Goal: Task Accomplishment & Management: Manage account settings

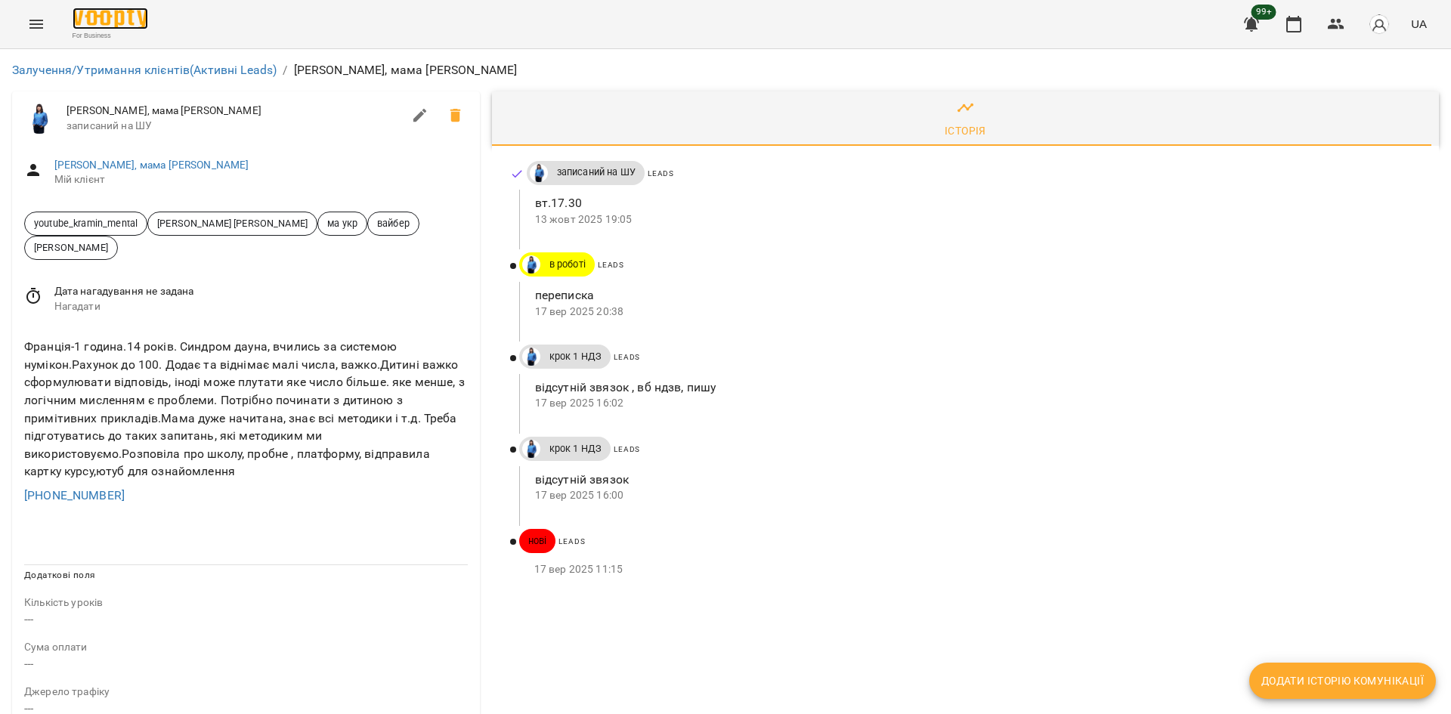
click at [77, 26] on img at bounding box center [111, 19] width 76 height 22
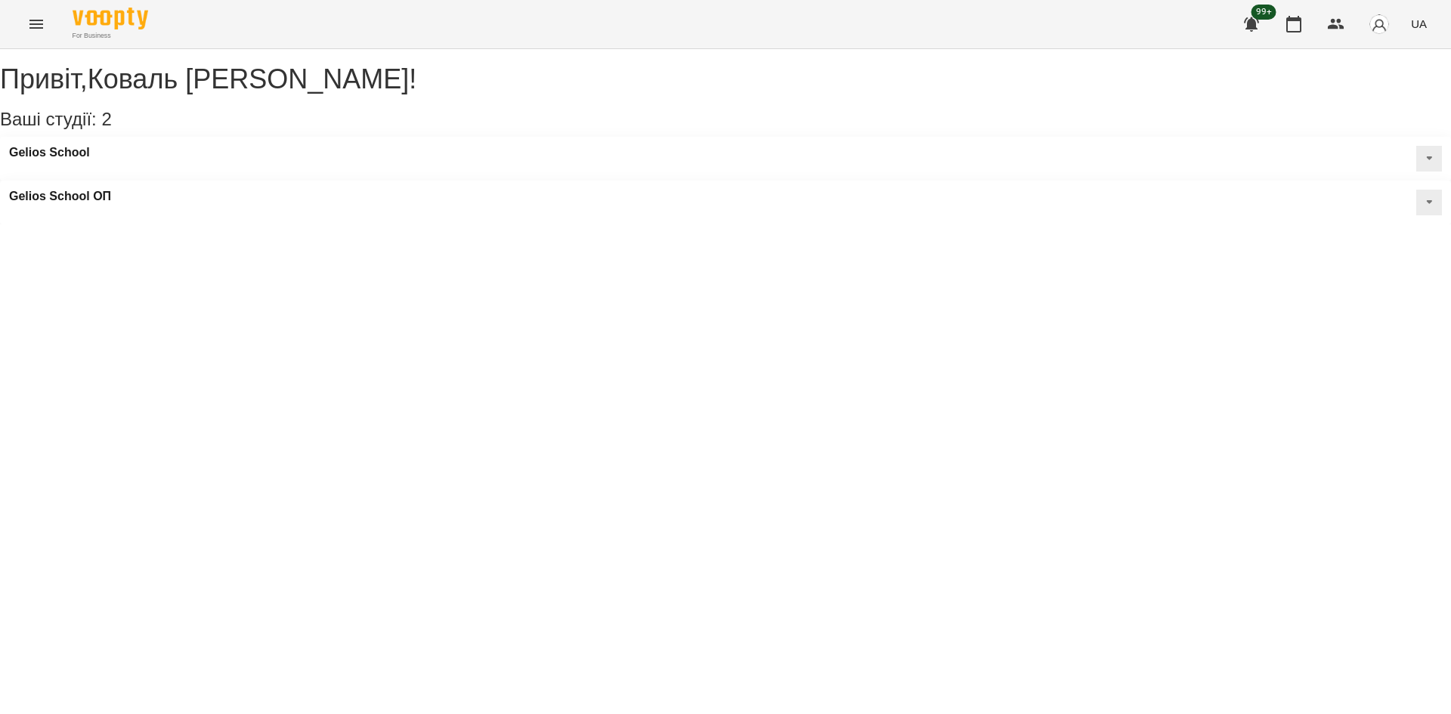
click at [29, 30] on icon "Menu" at bounding box center [36, 24] width 18 height 18
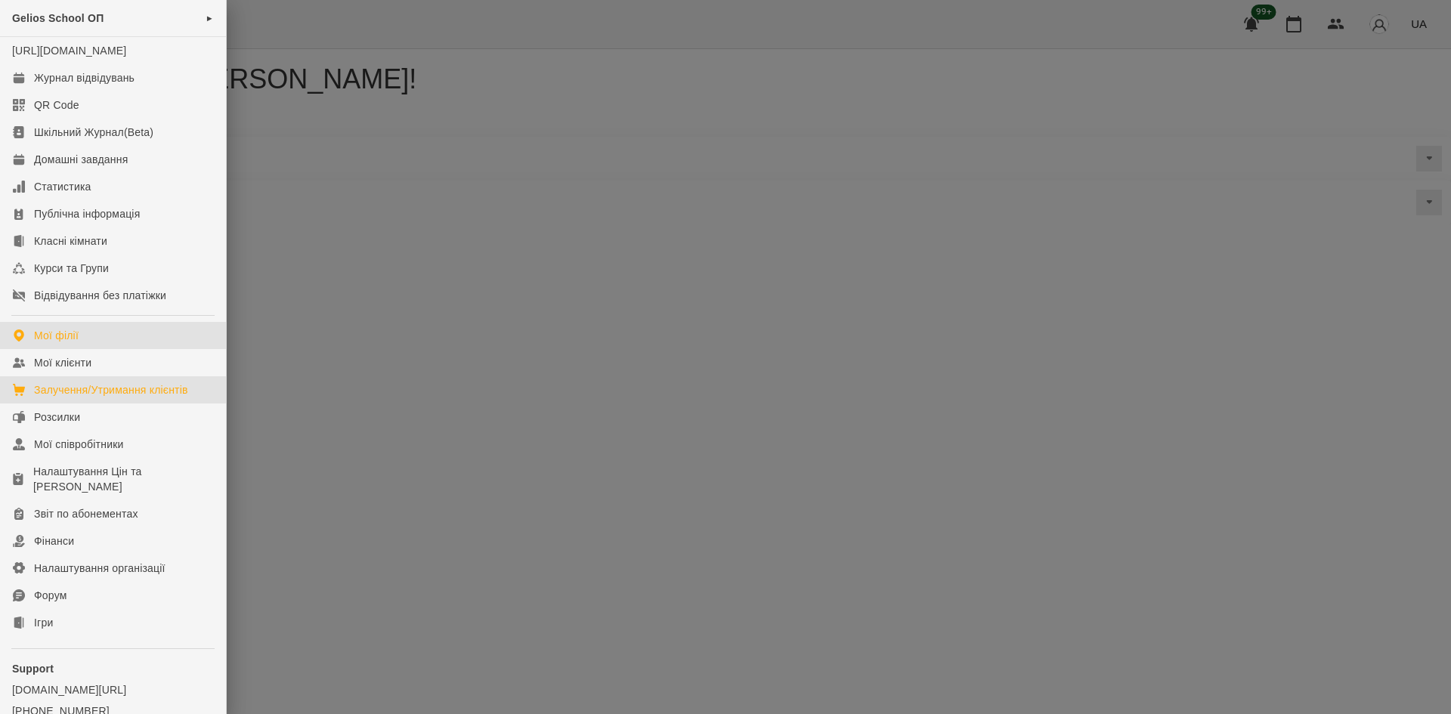
click at [109, 398] on div "Залучення/Утримання клієнтів" at bounding box center [111, 389] width 154 height 15
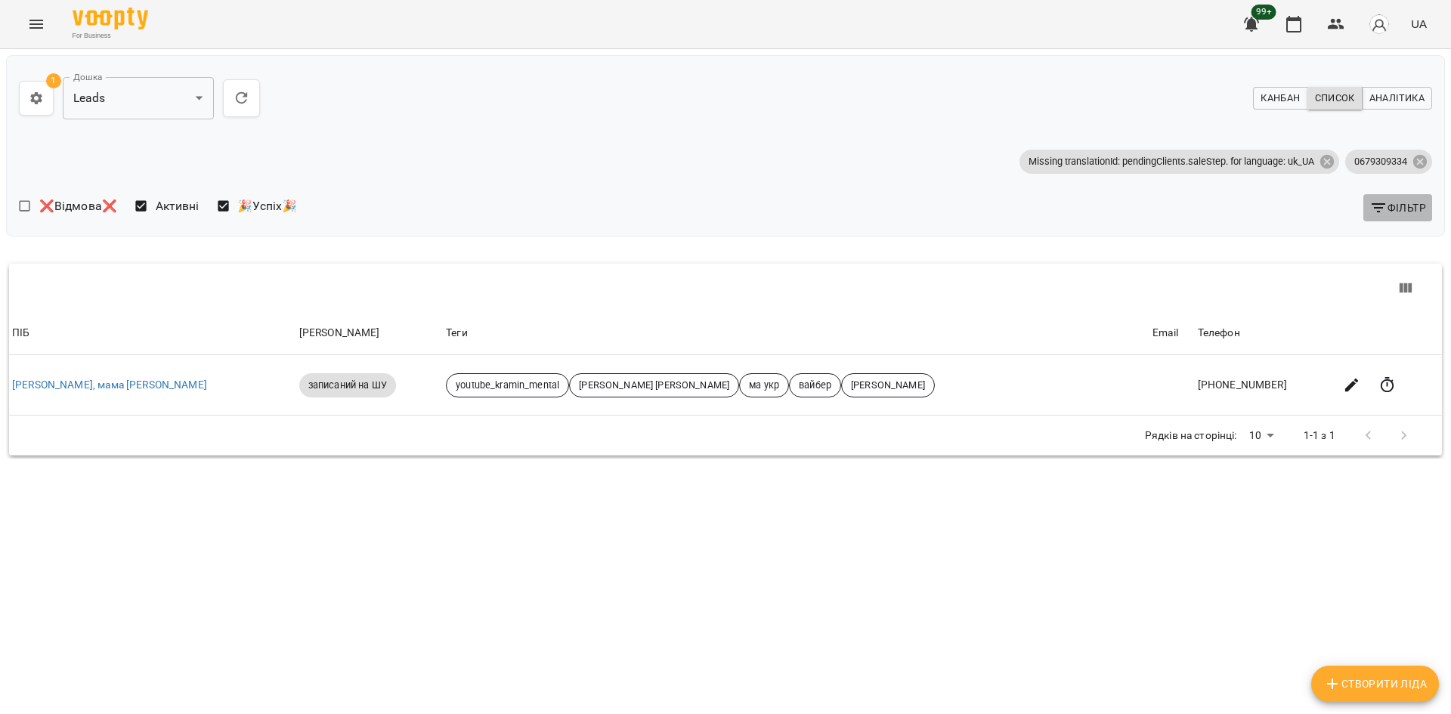
click at [1400, 200] on span "Фільтр" at bounding box center [1398, 208] width 57 height 18
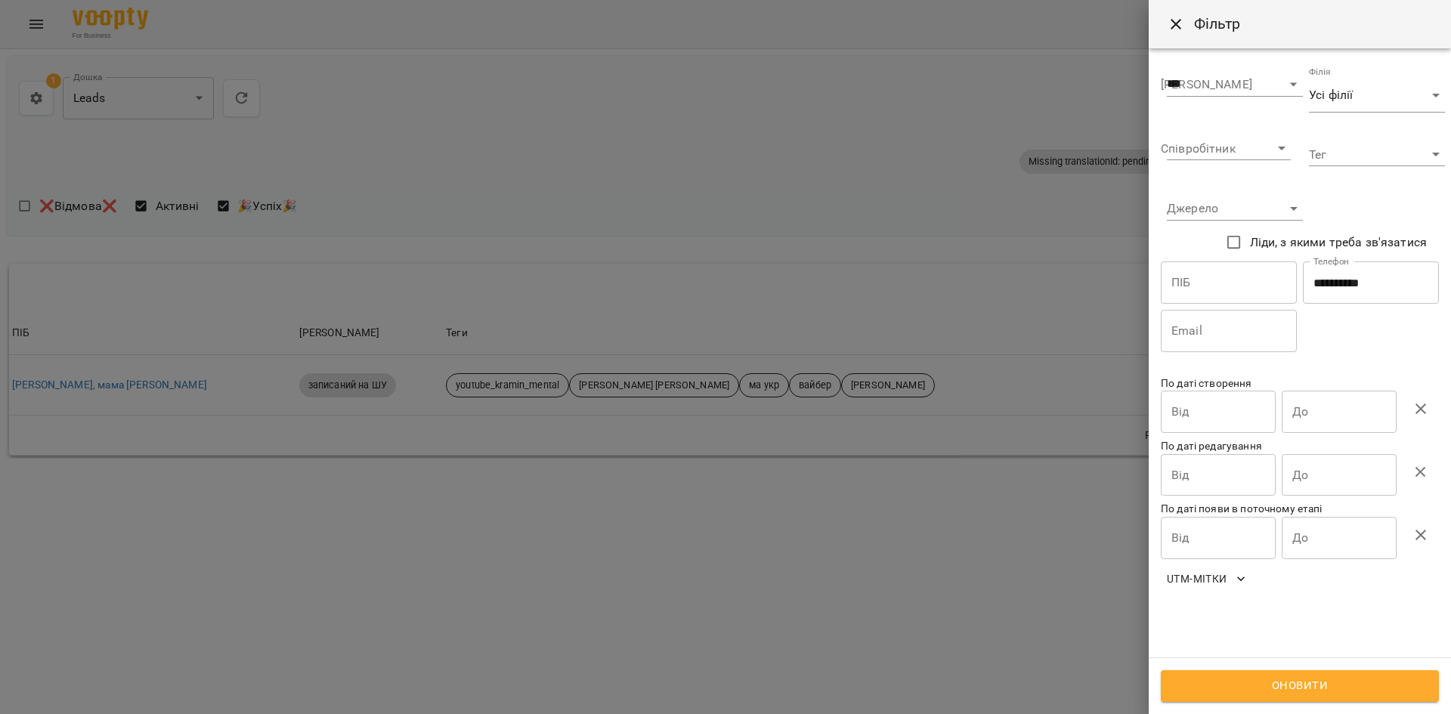
click at [1364, 284] on input "**********" at bounding box center [1371, 283] width 136 height 42
paste input "*"
type input "**********"
click at [1256, 675] on button "Оновити" at bounding box center [1300, 686] width 278 height 32
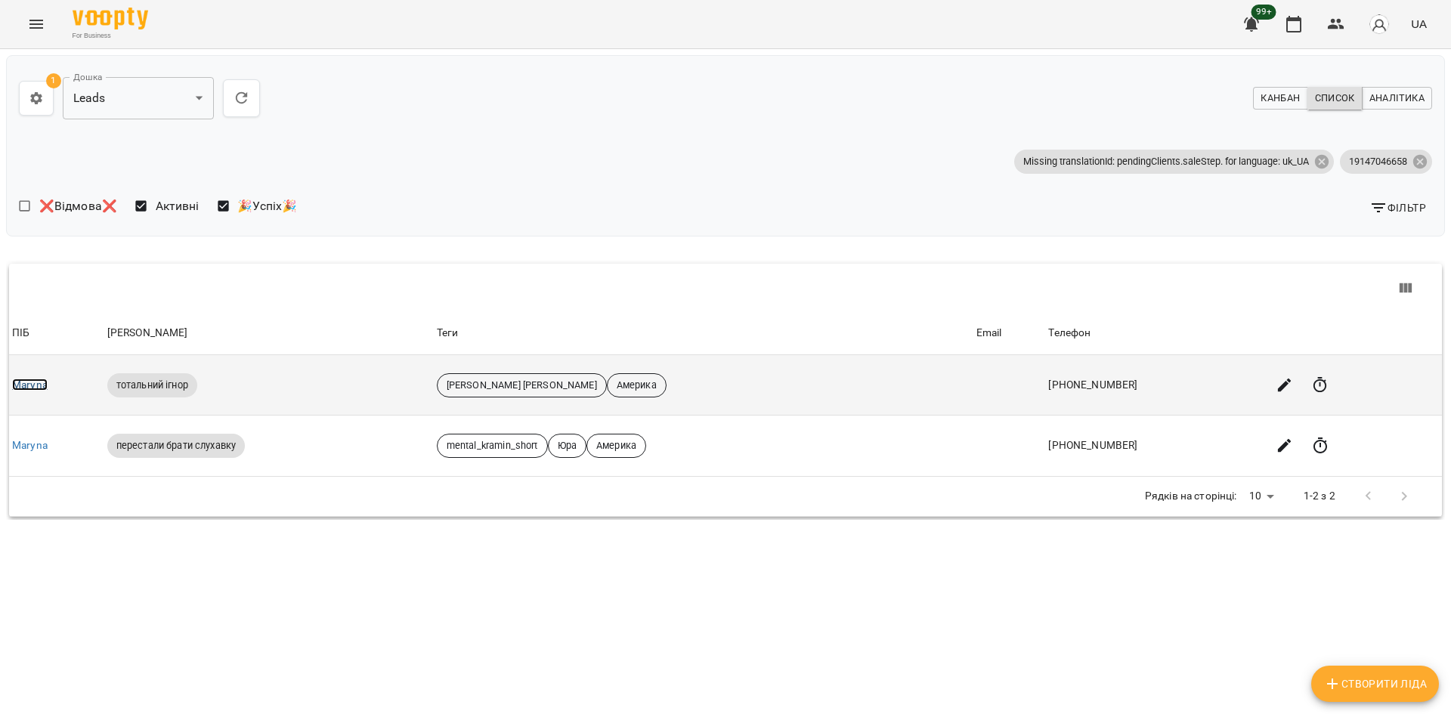
click at [30, 386] on link "Maryna" at bounding box center [30, 385] width 36 height 12
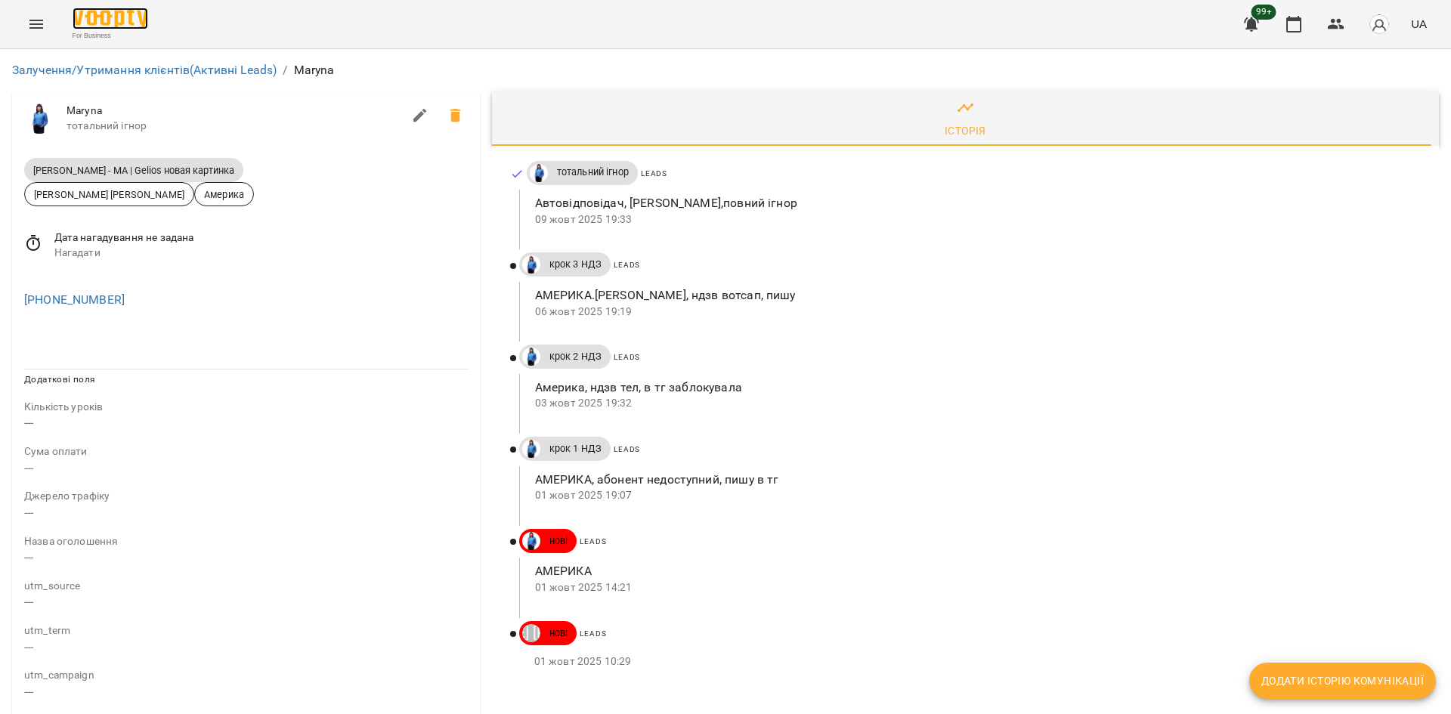
click at [134, 15] on img at bounding box center [111, 19] width 76 height 22
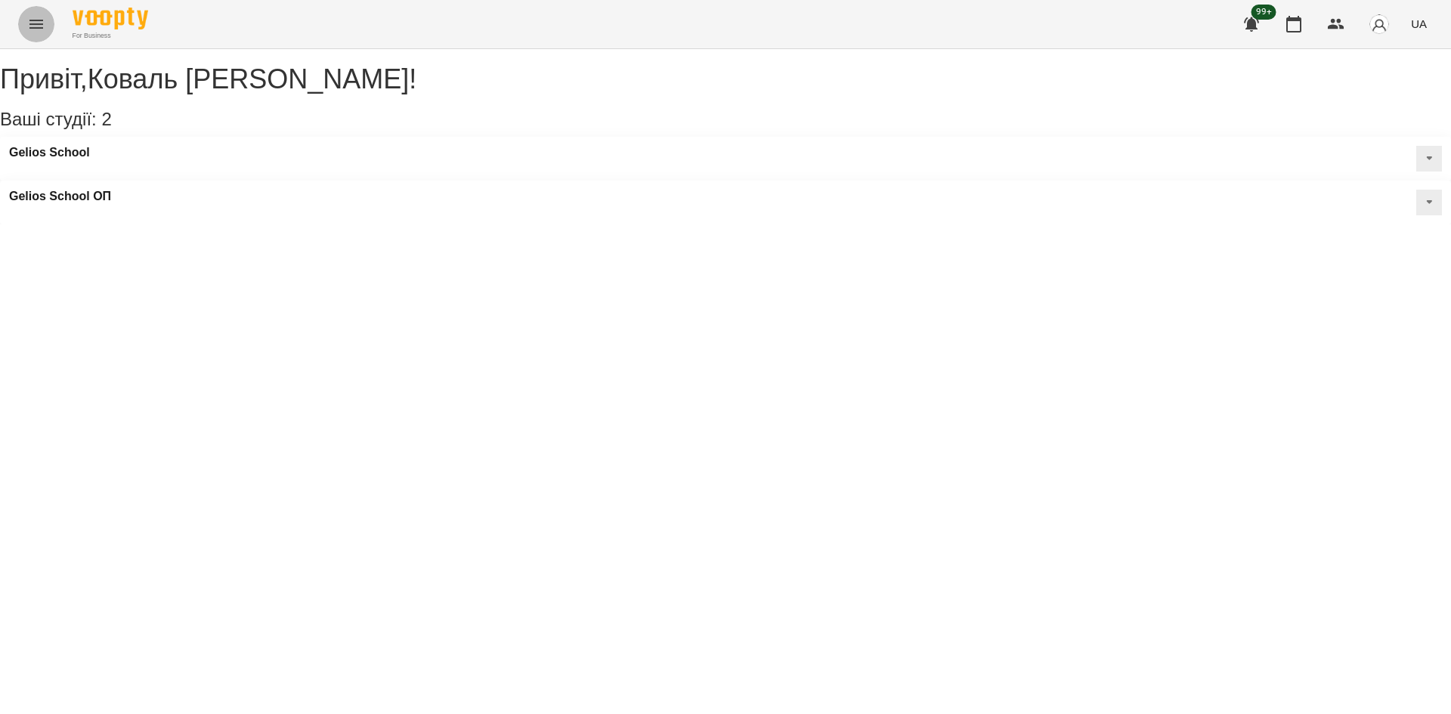
click at [41, 20] on icon "Menu" at bounding box center [36, 24] width 14 height 9
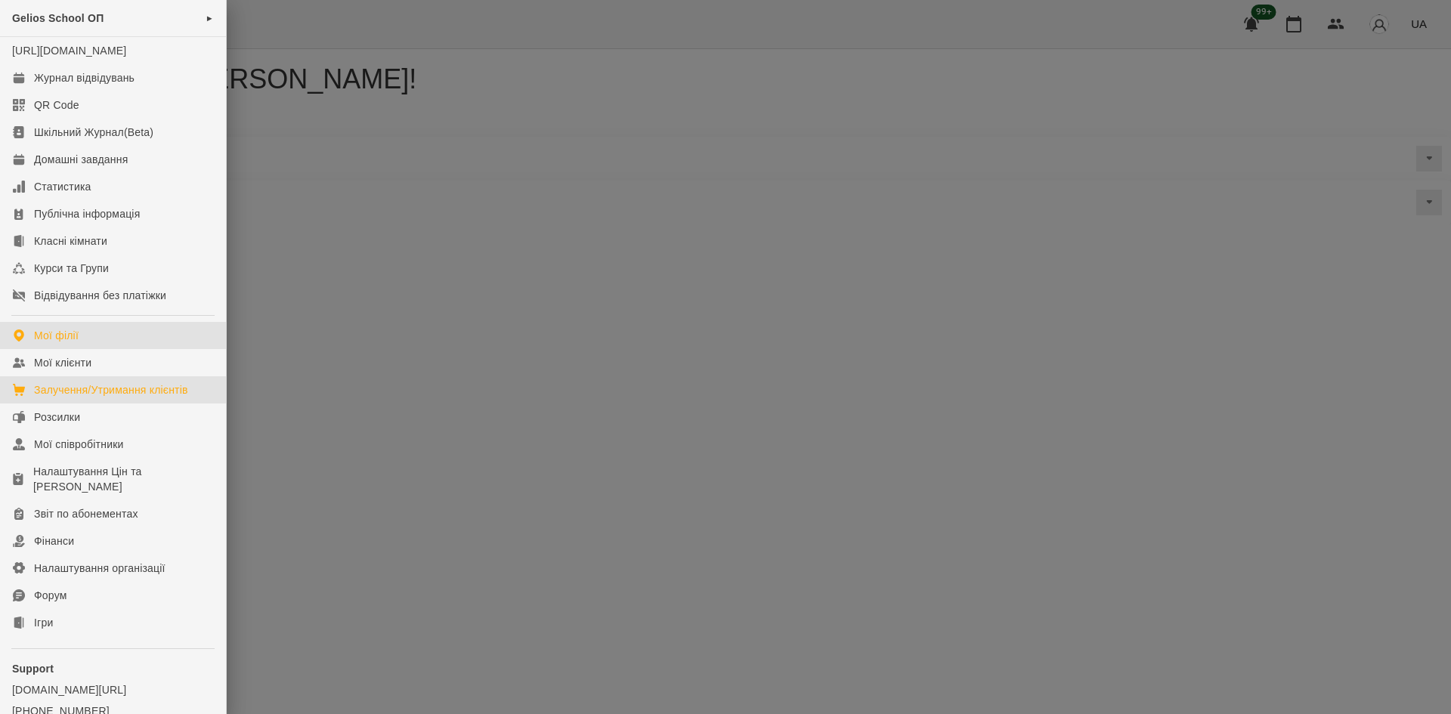
click at [151, 398] on div "Залучення/Утримання клієнтів" at bounding box center [111, 389] width 154 height 15
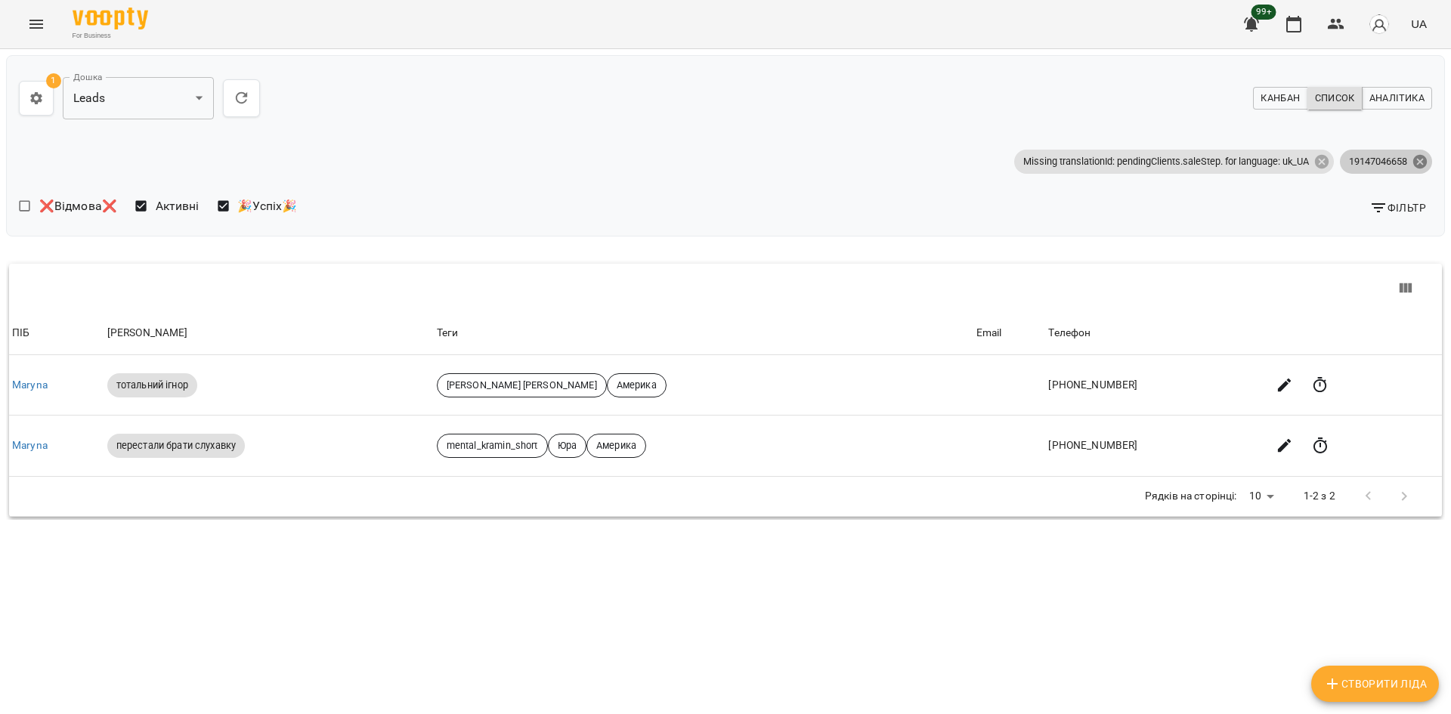
click at [1424, 163] on icon at bounding box center [1421, 161] width 14 height 14
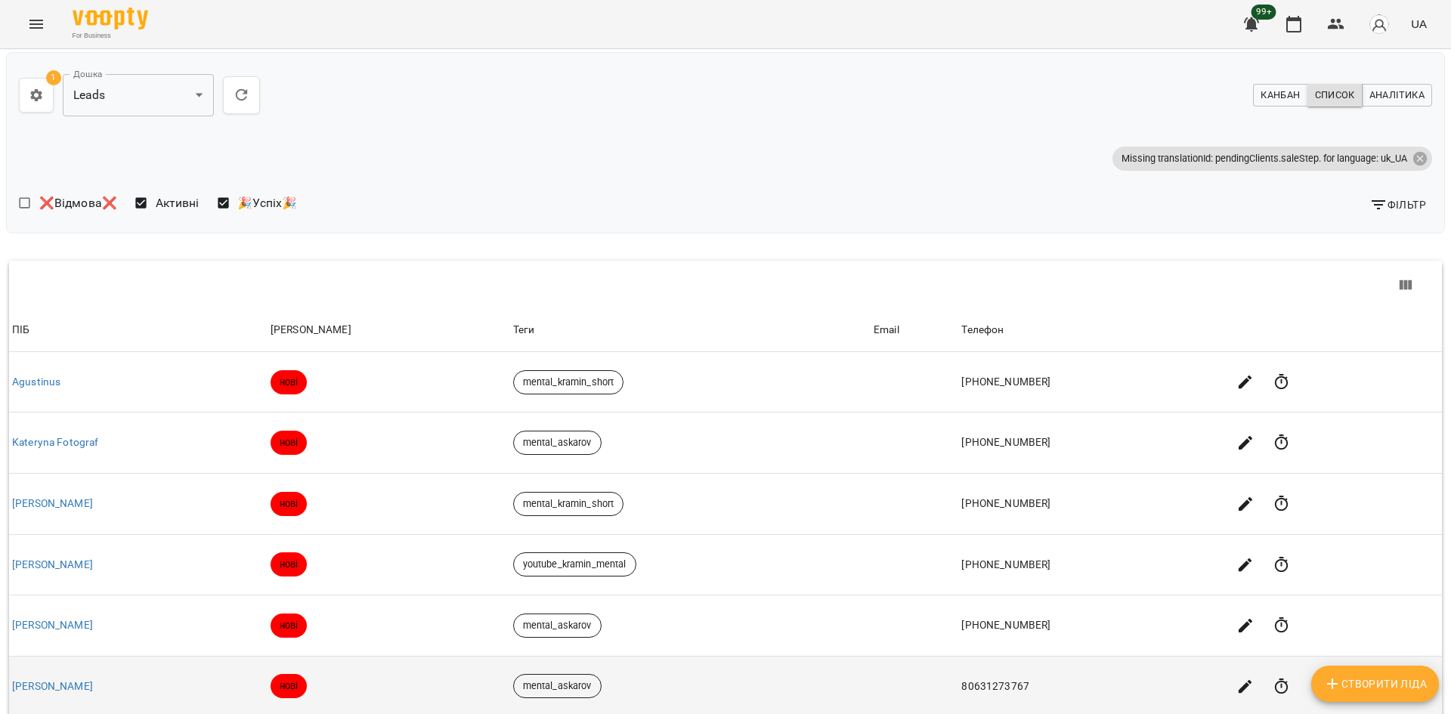
scroll to position [378, 0]
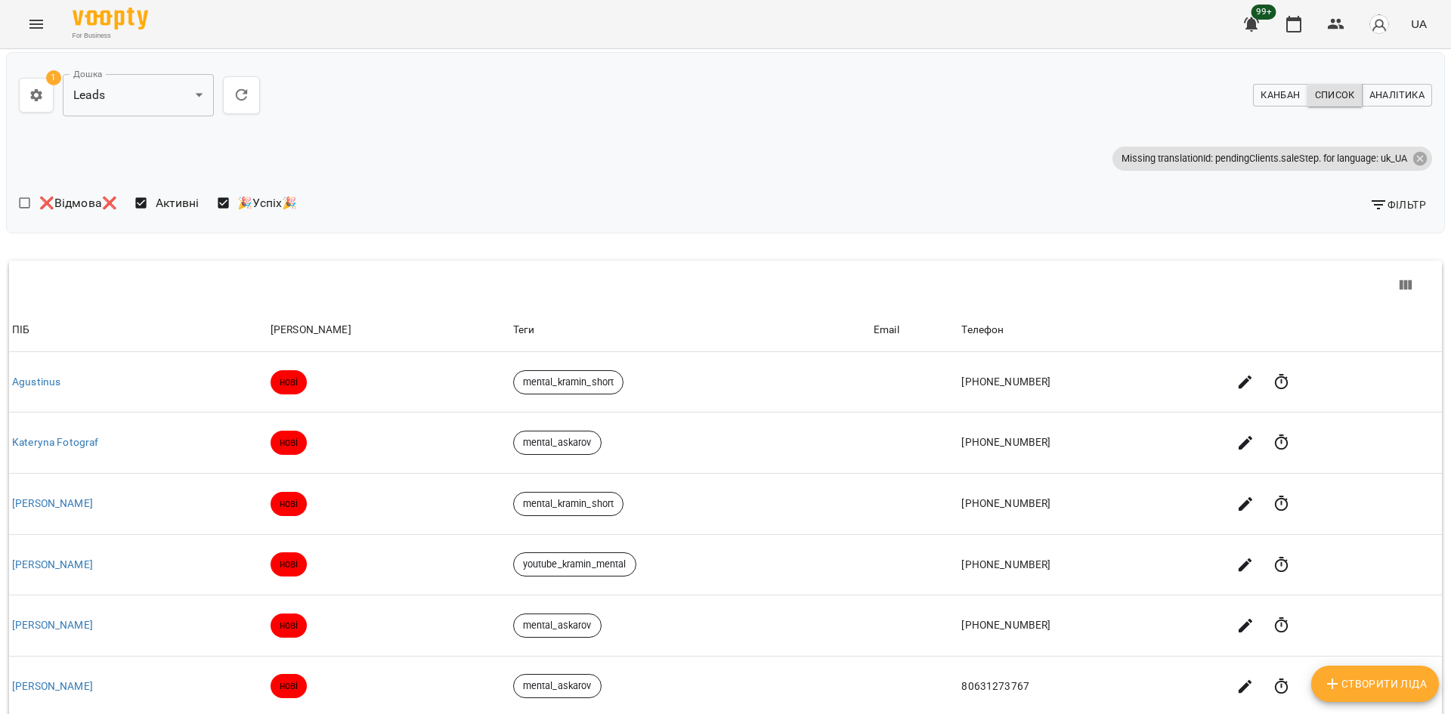
click at [1225, 610] on body "**********" at bounding box center [725, 552] width 1451 height 1104
click at [1226, 663] on li "200" at bounding box center [1225, 656] width 45 height 27
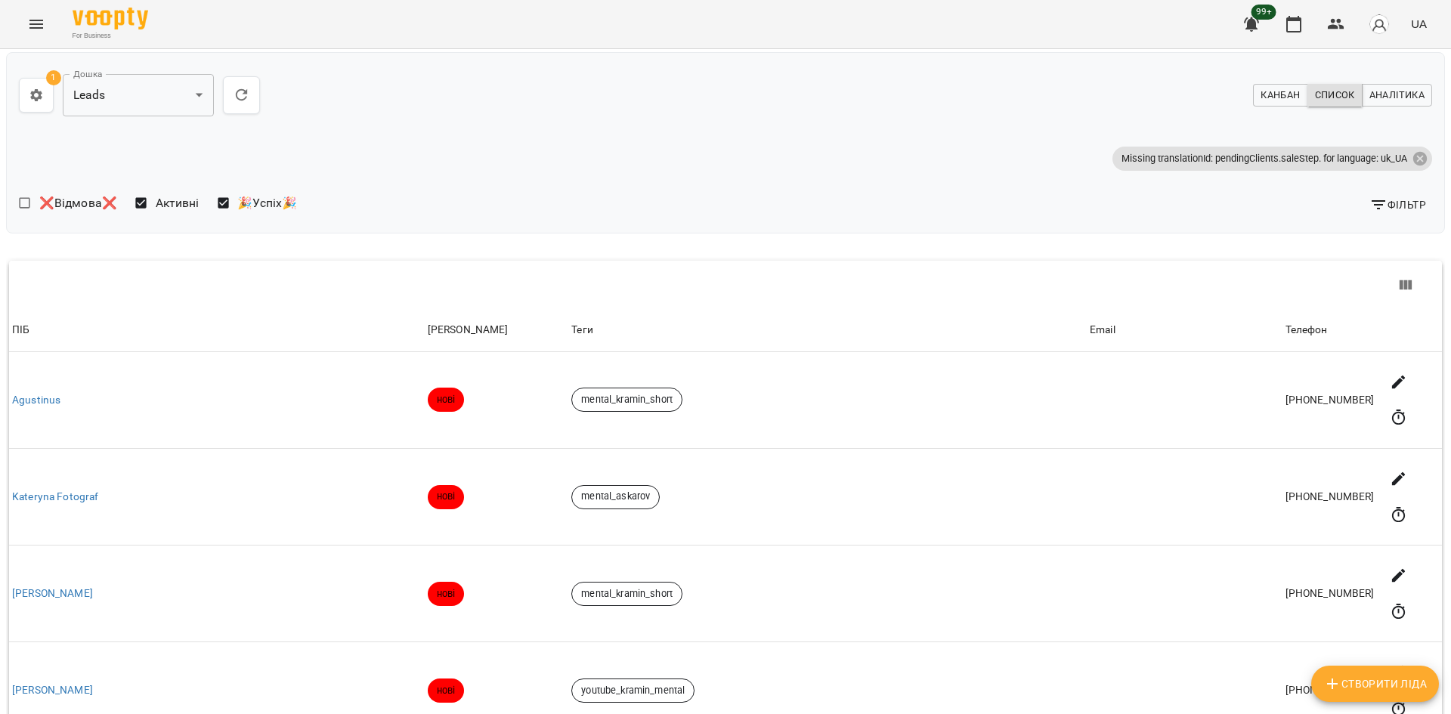
scroll to position [19166, 0]
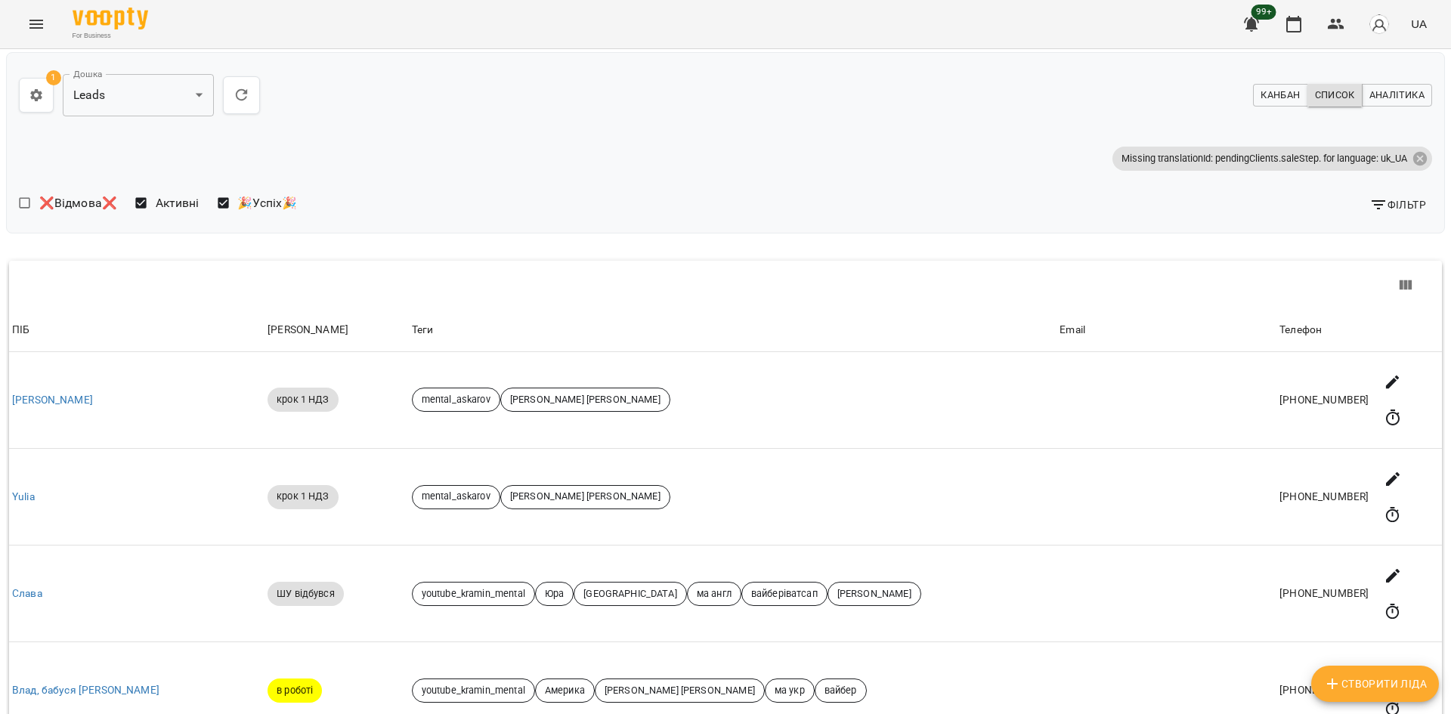
scroll to position [11974, 0]
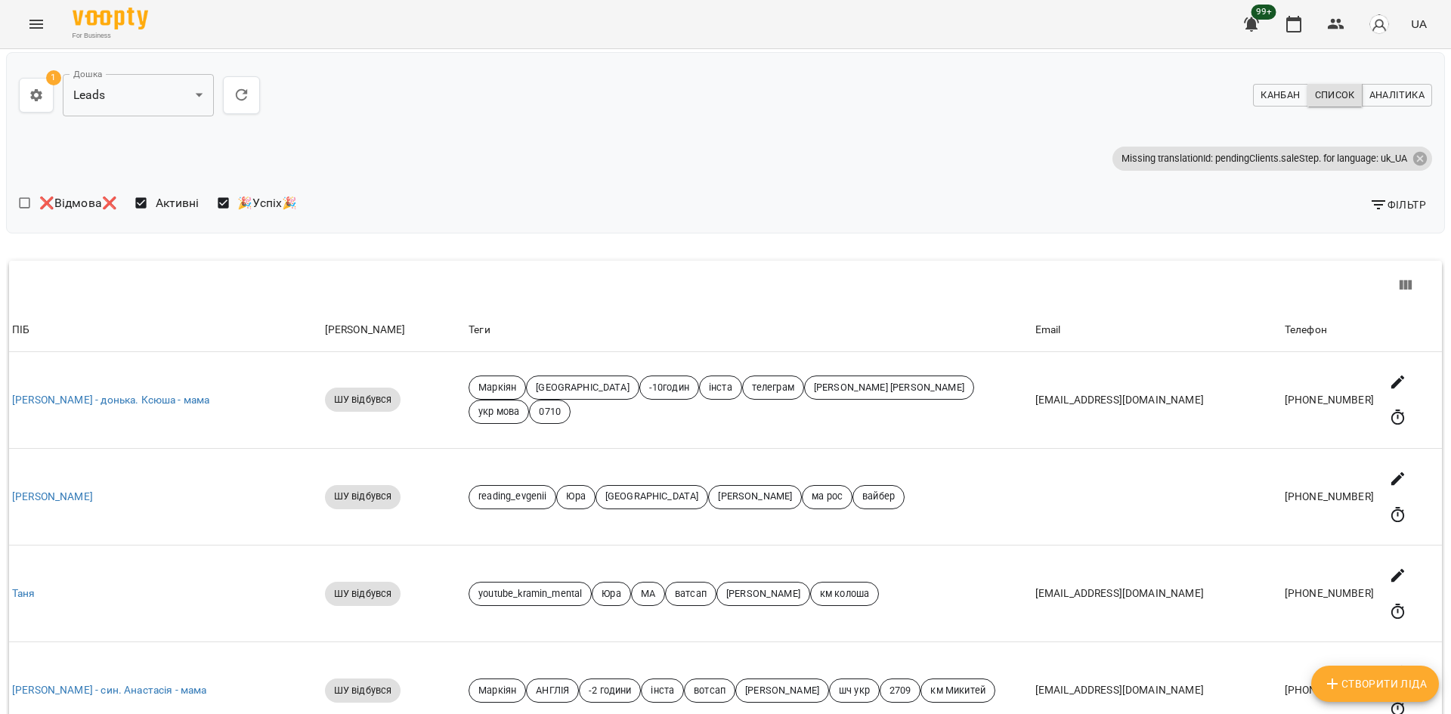
scroll to position [7106, 0]
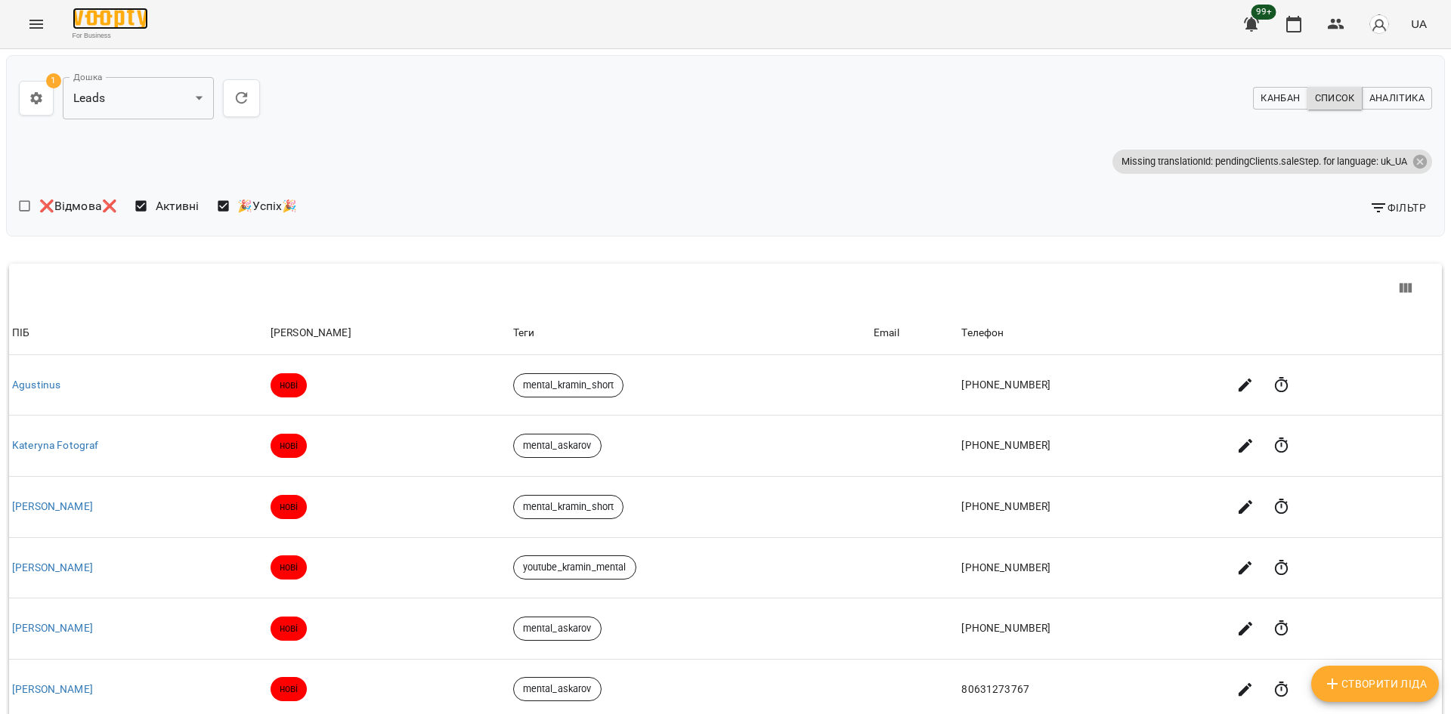
click at [132, 21] on img at bounding box center [111, 19] width 76 height 22
